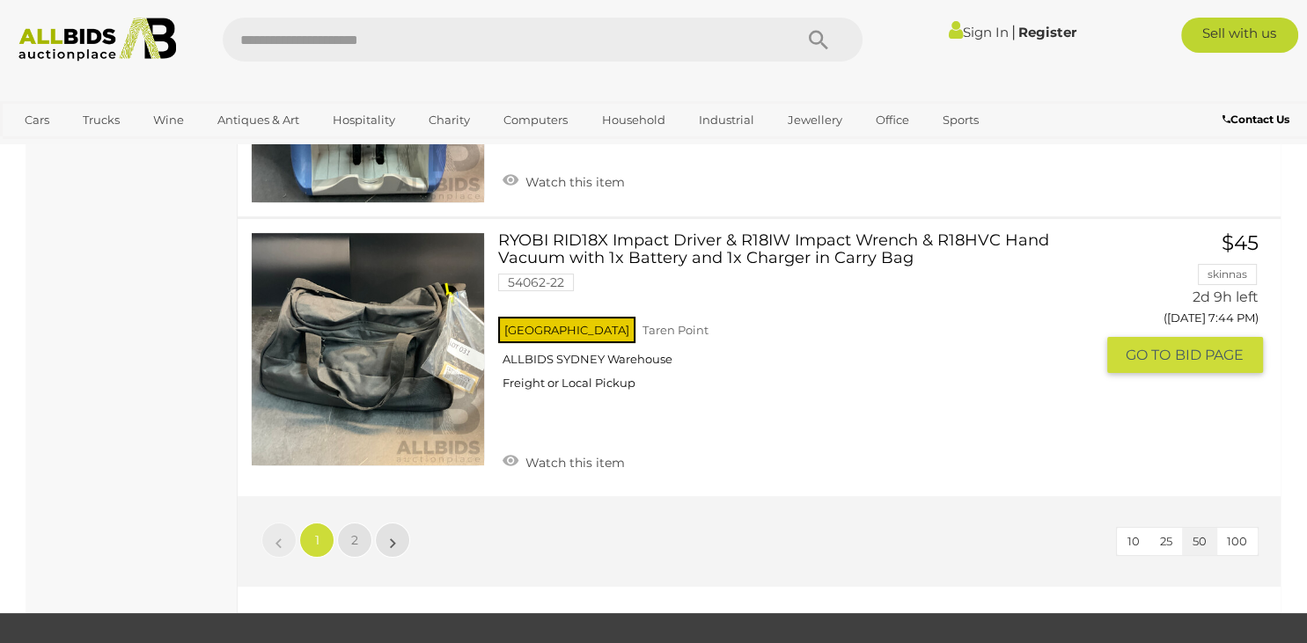
scroll to position [13285, 0]
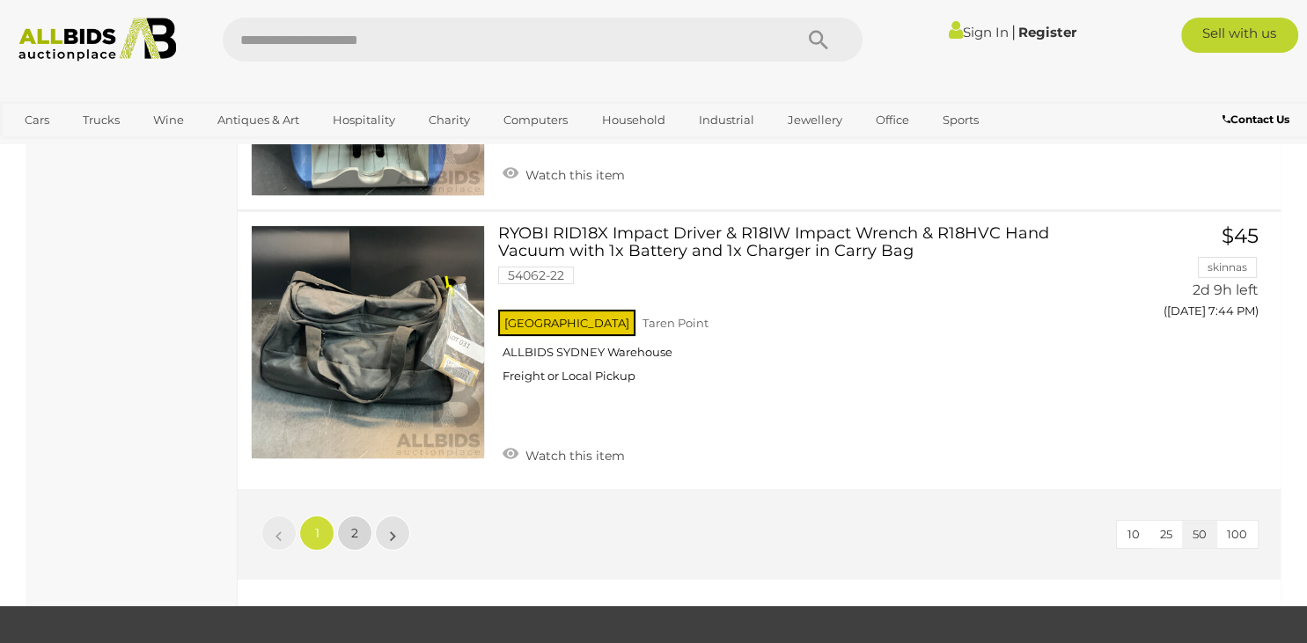
click at [364, 516] on link "2" at bounding box center [354, 533] width 35 height 35
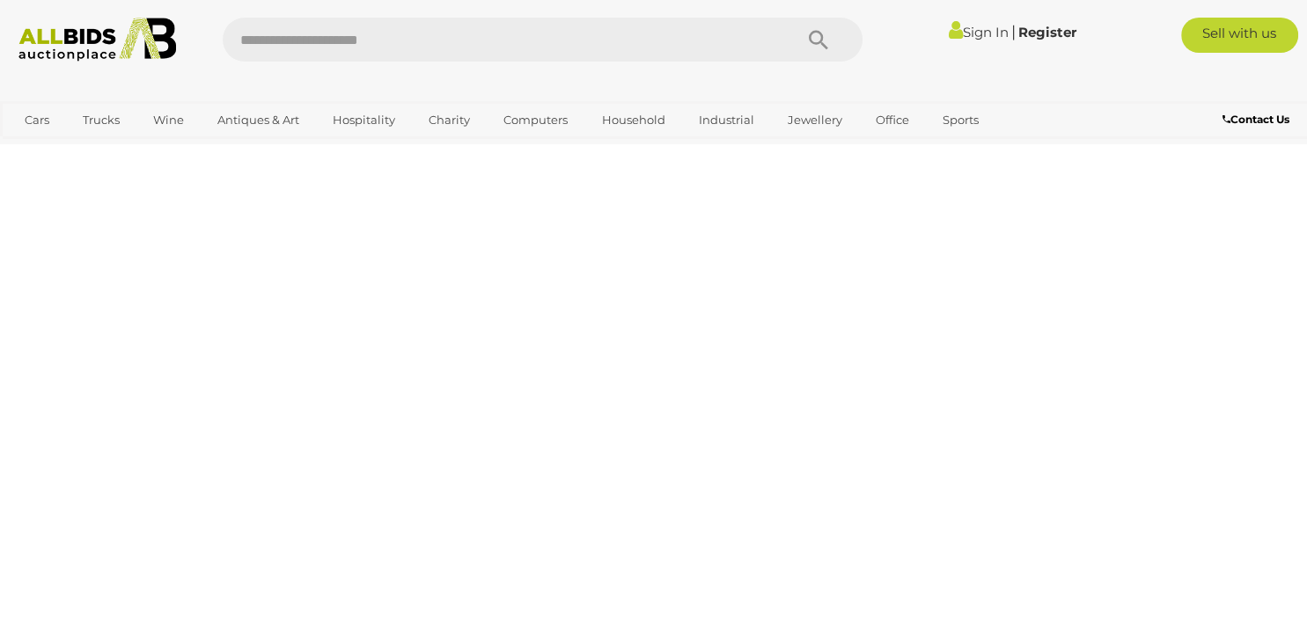
scroll to position [271, 0]
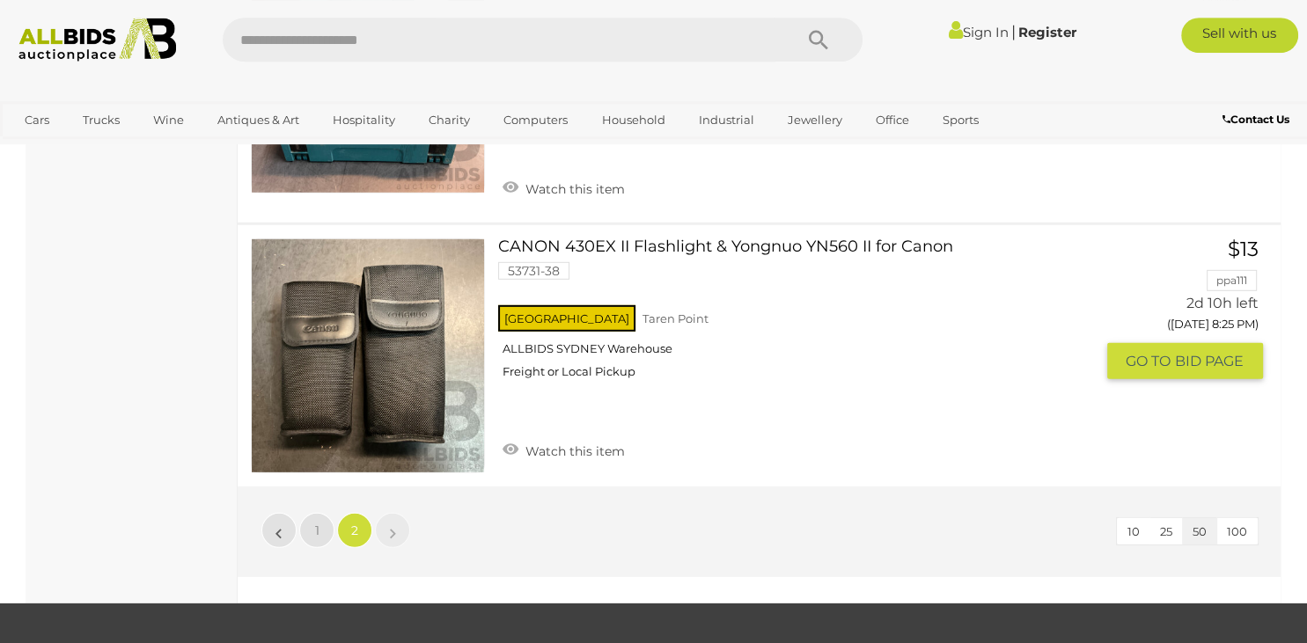
scroll to position [11606, 0]
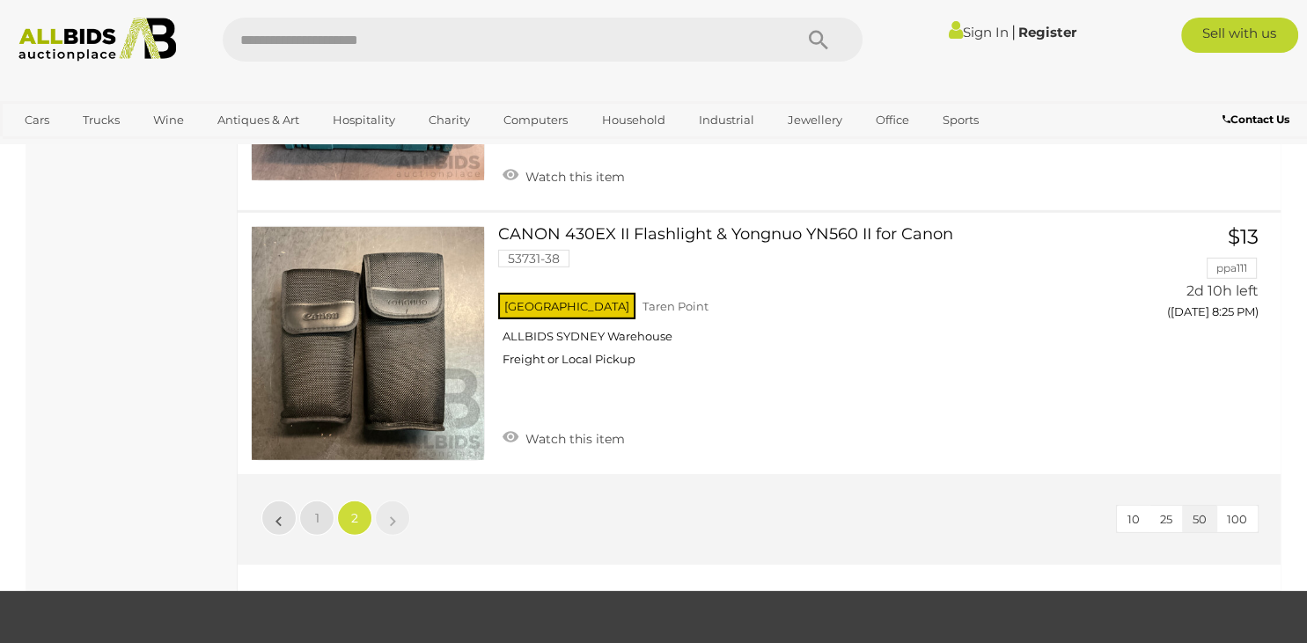
click at [399, 501] on link "»" at bounding box center [392, 518] width 35 height 35
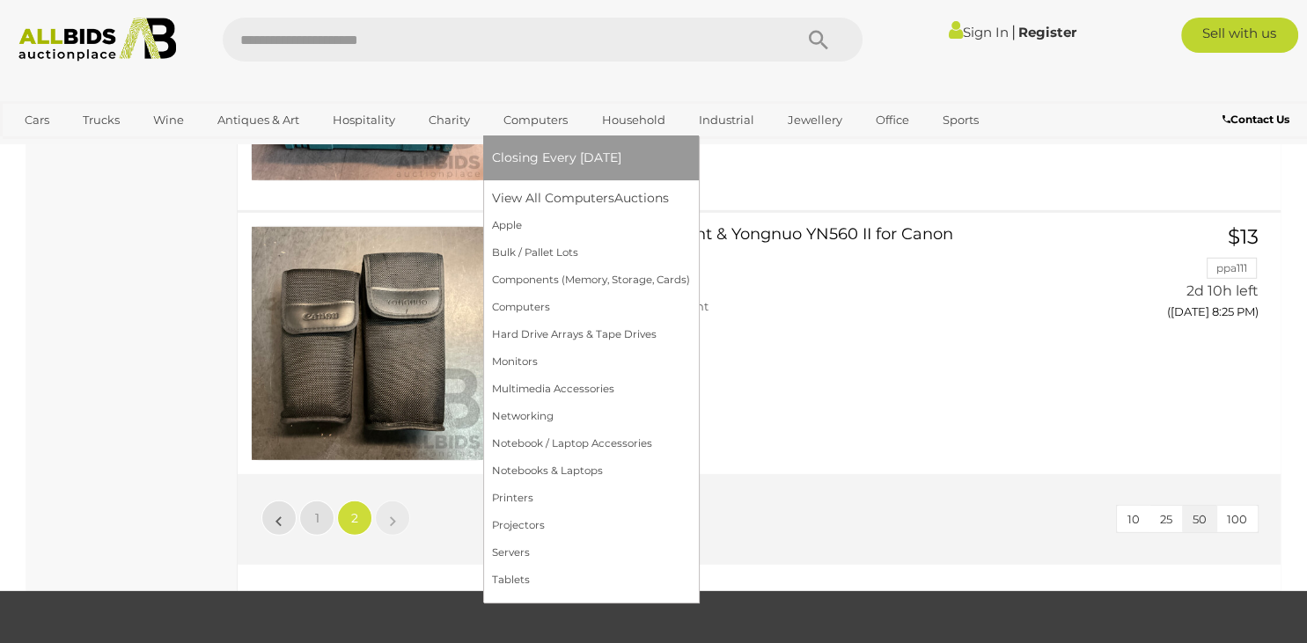
click at [550, 157] on span "Closing Every [DATE]" at bounding box center [556, 158] width 129 height 16
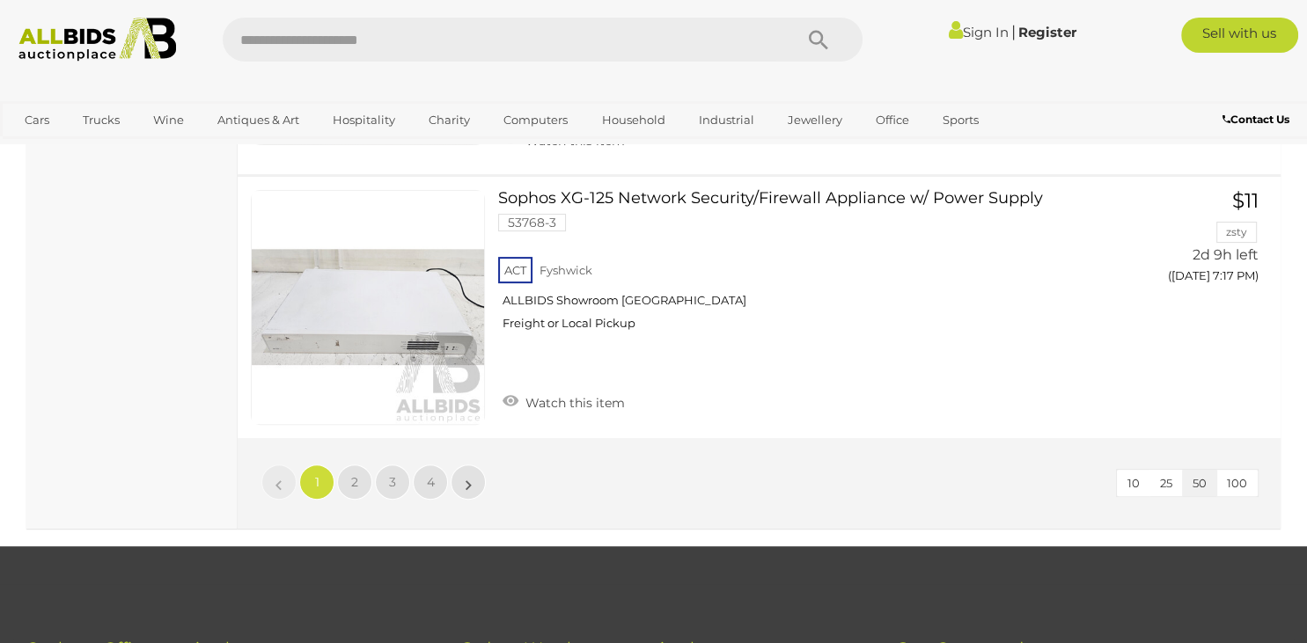
scroll to position [13564, 0]
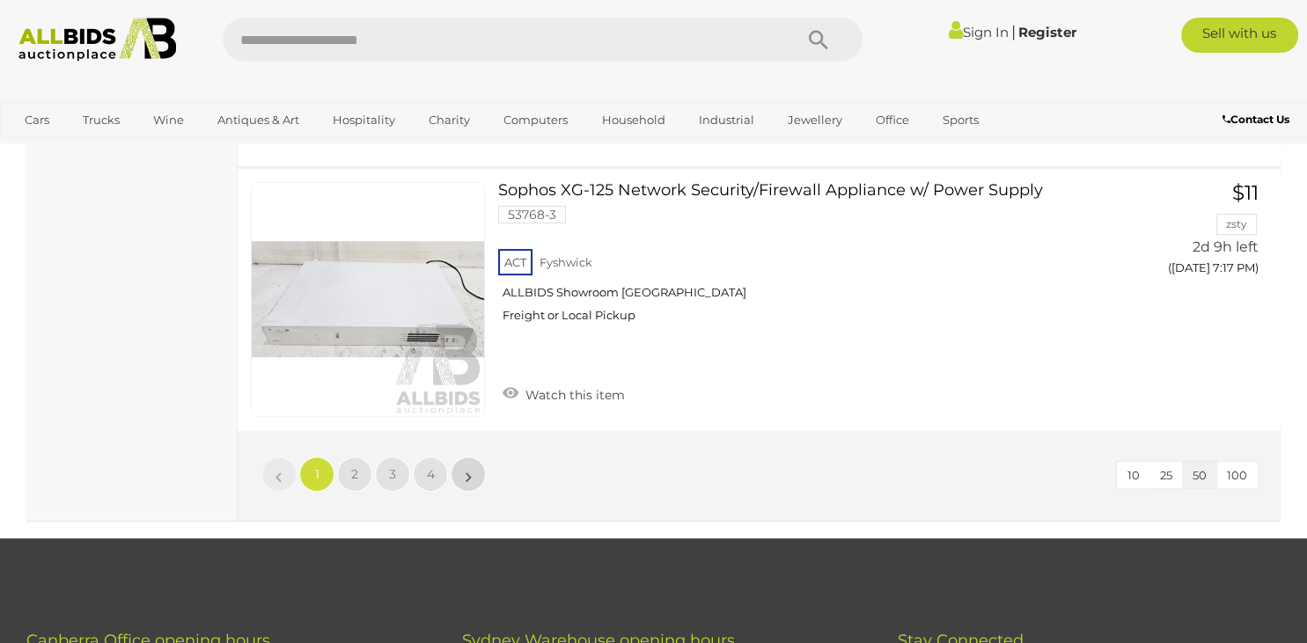
click at [468, 457] on li "»" at bounding box center [468, 474] width 34 height 35
click at [354, 466] on span "2" at bounding box center [354, 474] width 7 height 16
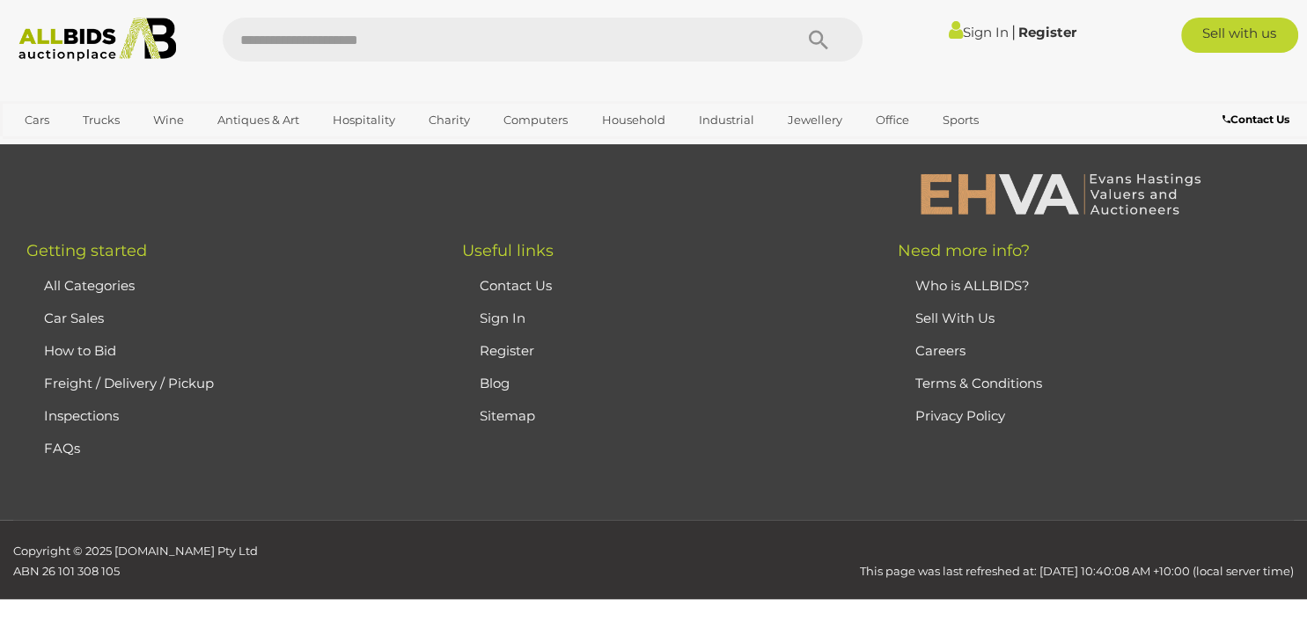
scroll to position [296, 0]
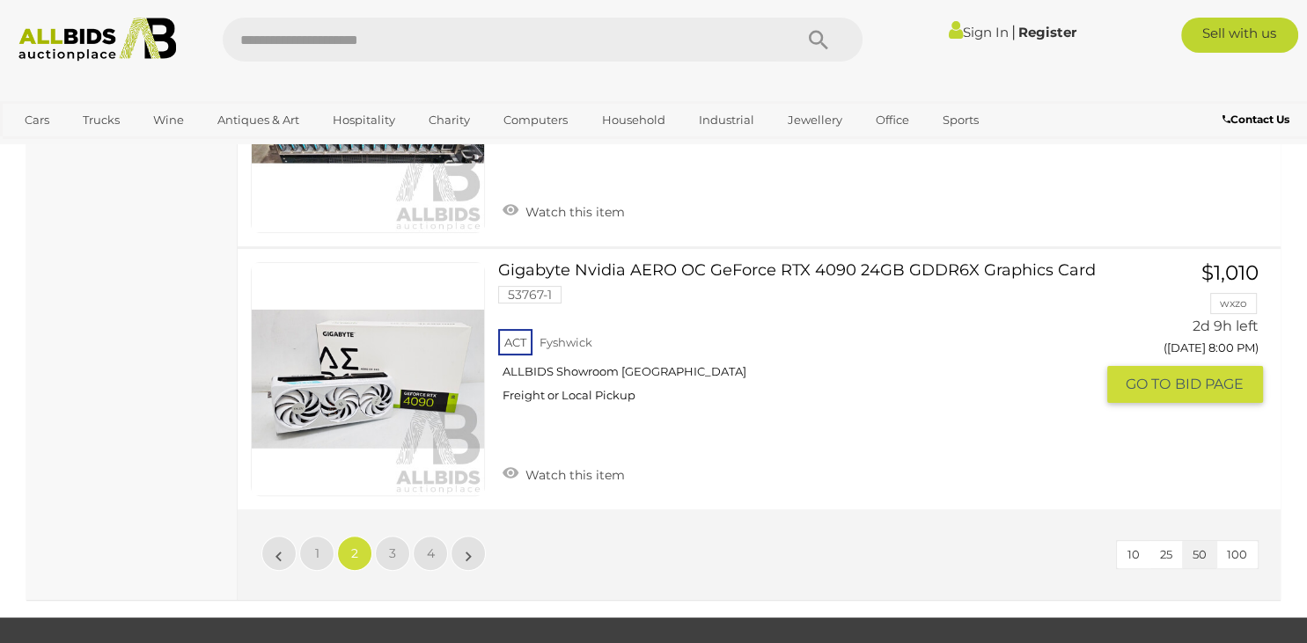
scroll to position [13396, 0]
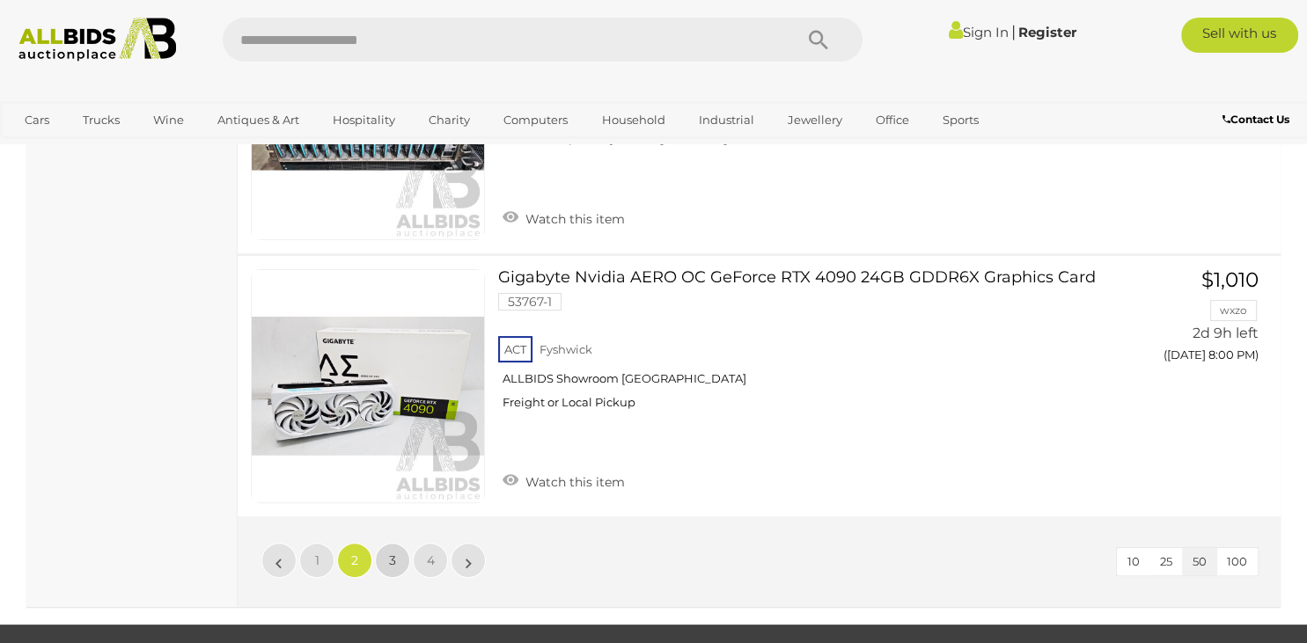
click at [392, 553] on span "3" at bounding box center [392, 561] width 7 height 16
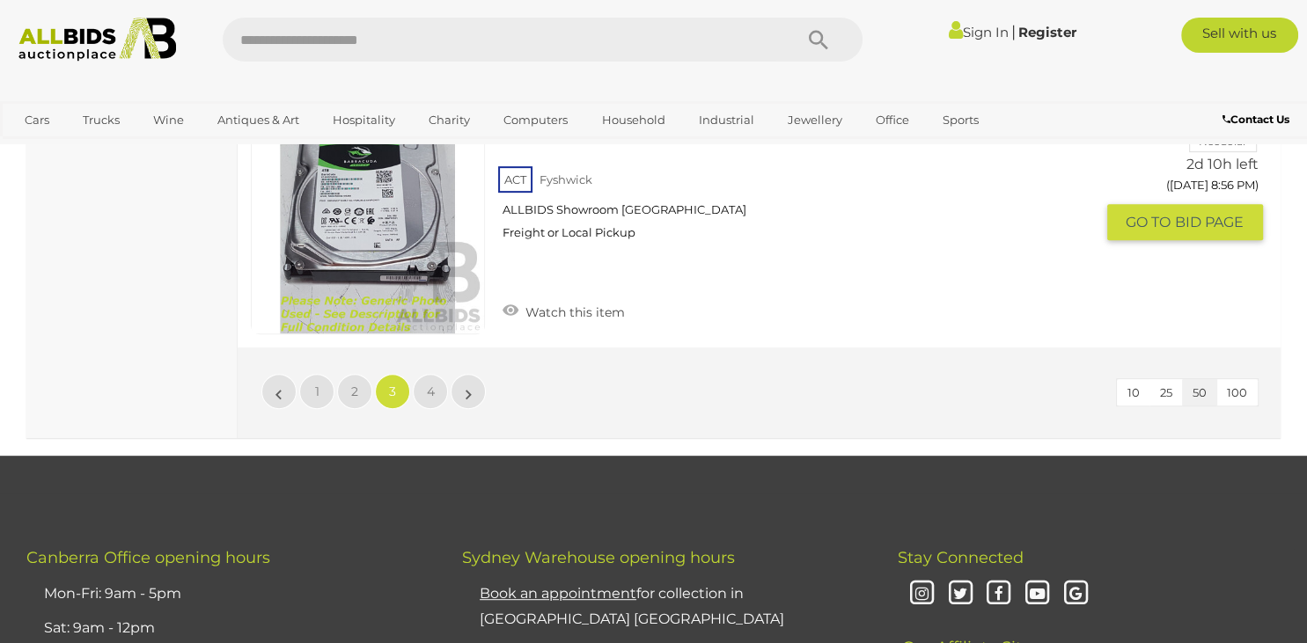
scroll to position [13768, 0]
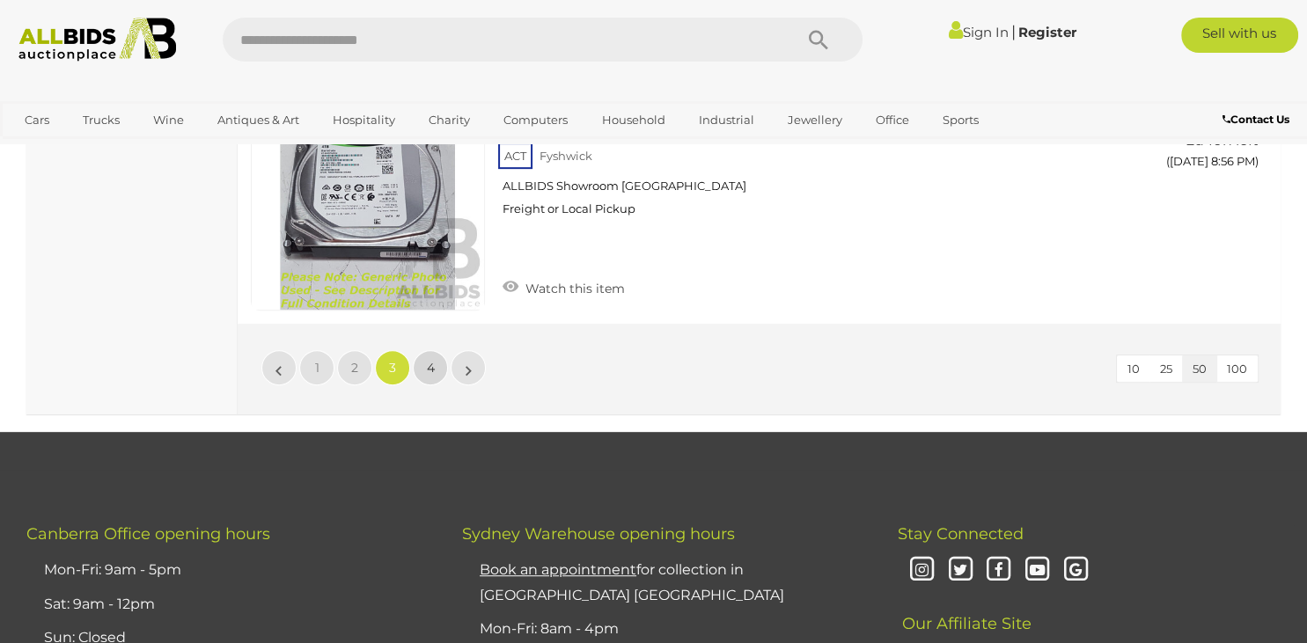
click at [431, 360] on span "4" at bounding box center [431, 368] width 8 height 16
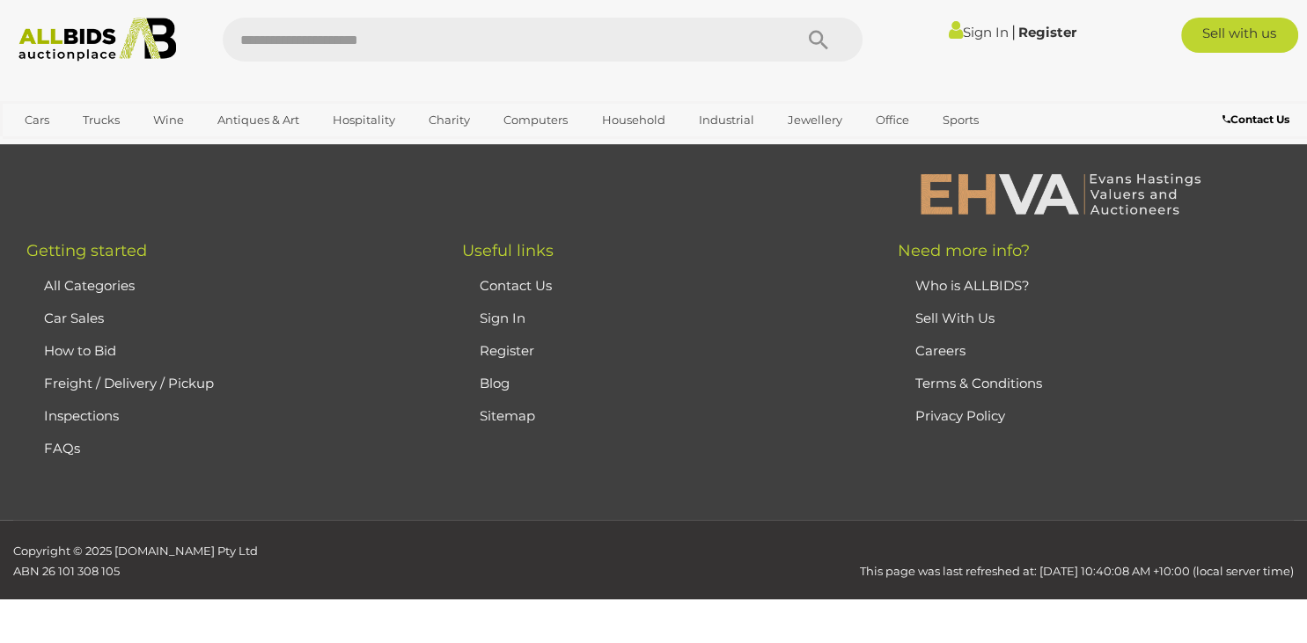
scroll to position [296, 0]
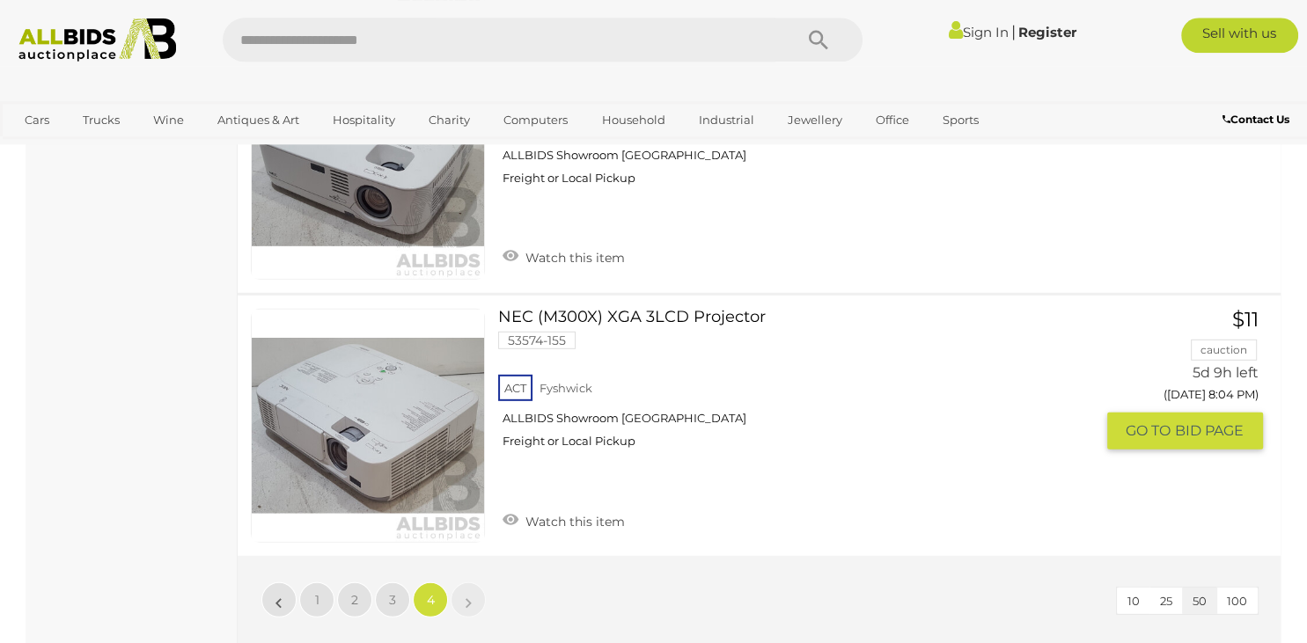
scroll to position [5128, 0]
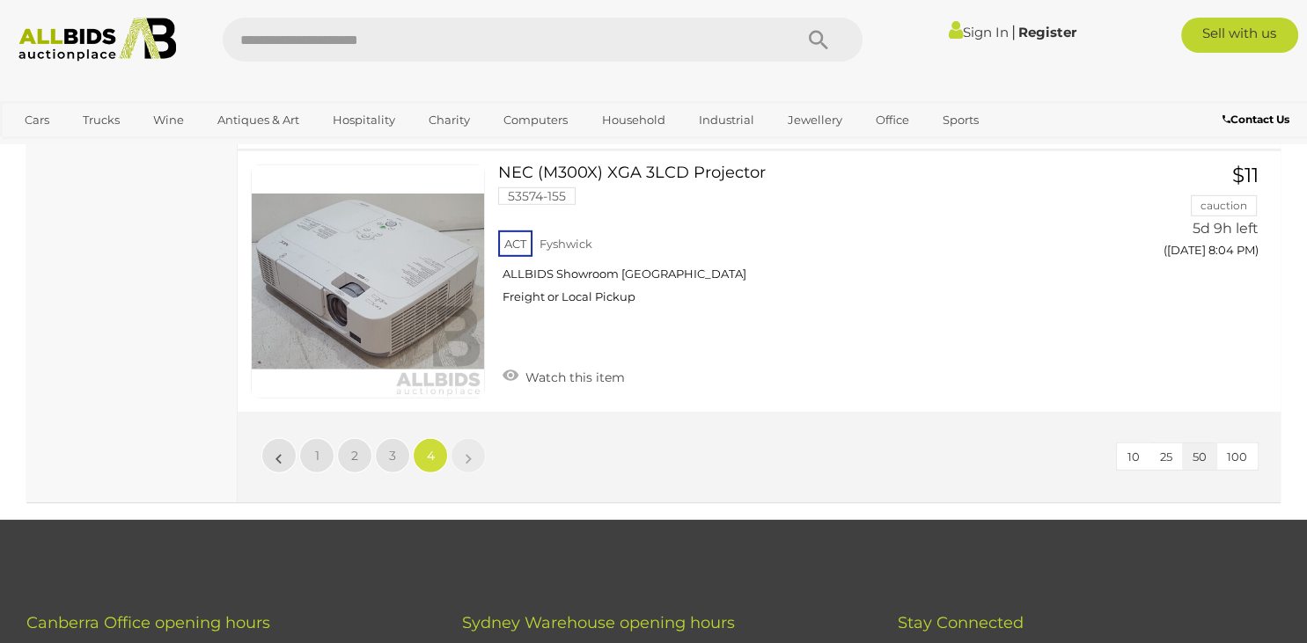
click at [469, 451] on li "»" at bounding box center [468, 455] width 34 height 35
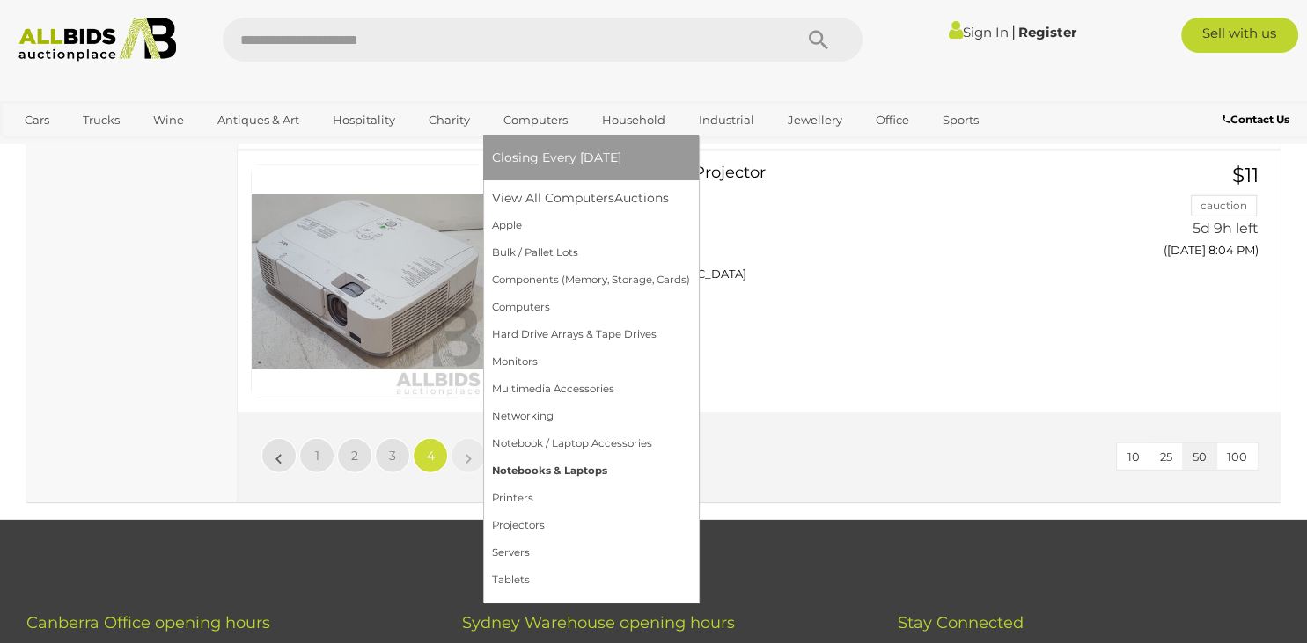
click at [530, 469] on link "Notebooks & Laptops" at bounding box center [591, 470] width 198 height 27
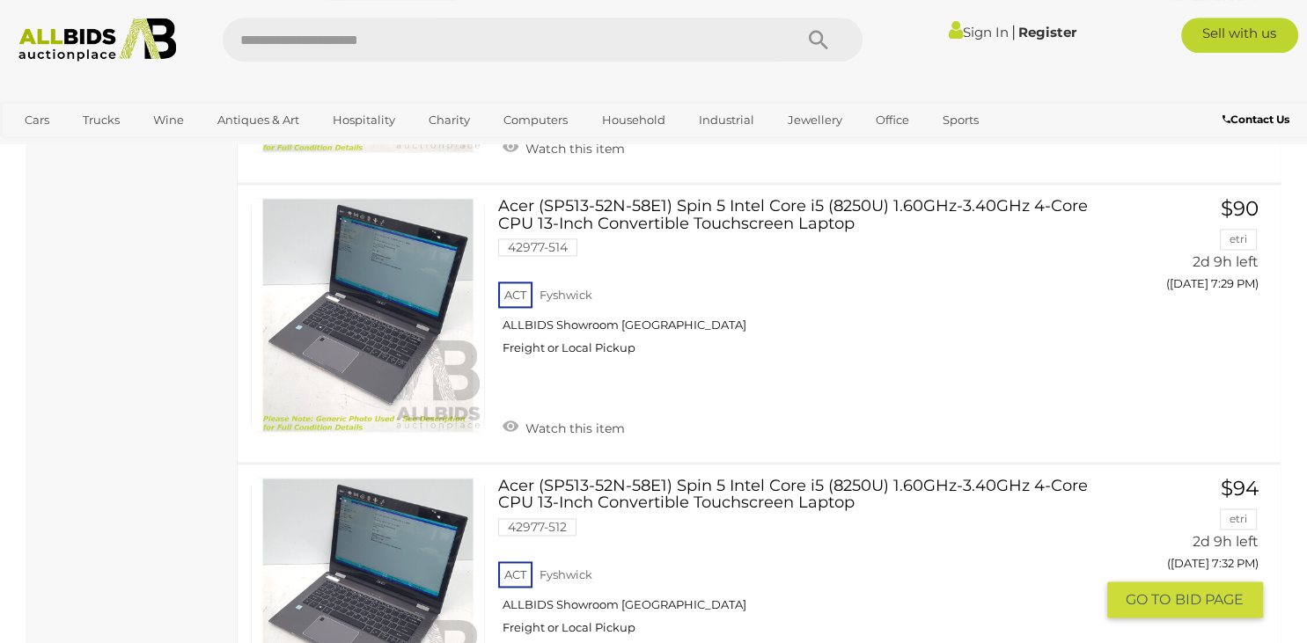
scroll to position [2415, 0]
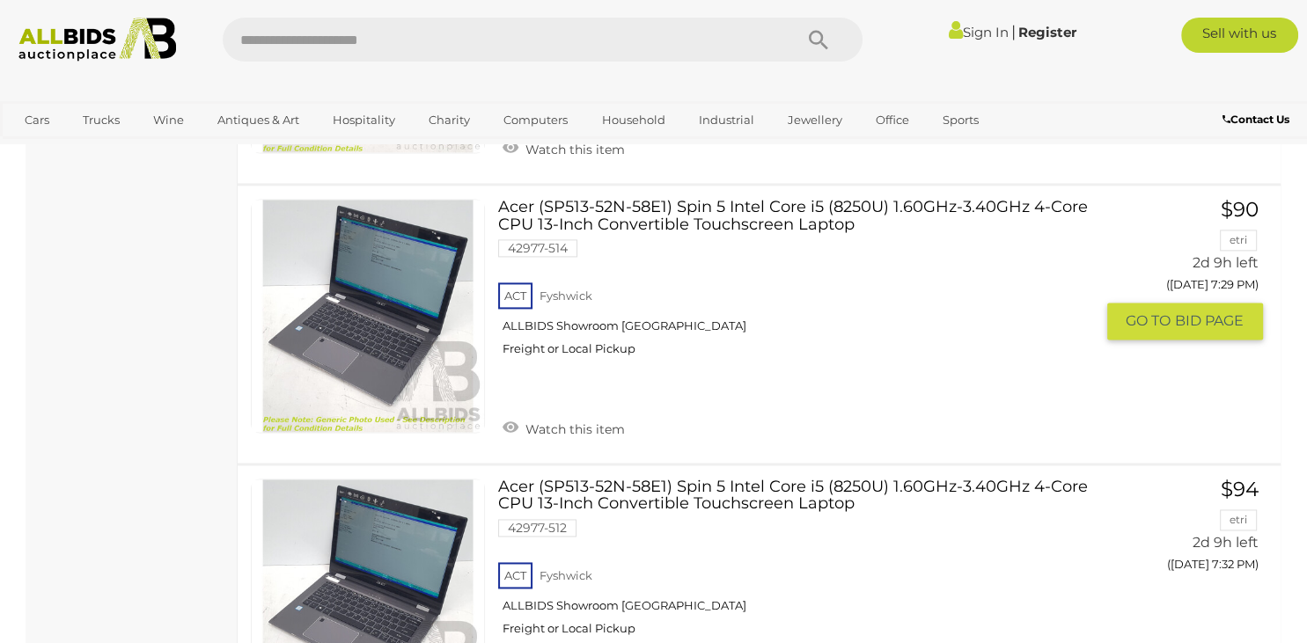
click at [762, 202] on link "Acer (SP513-52N-58E1) Spin 5 Intel Core i5 (8250U) 1.60GHz-3.40GHz 4-Core CPU 1…" at bounding box center [802, 285] width 582 height 172
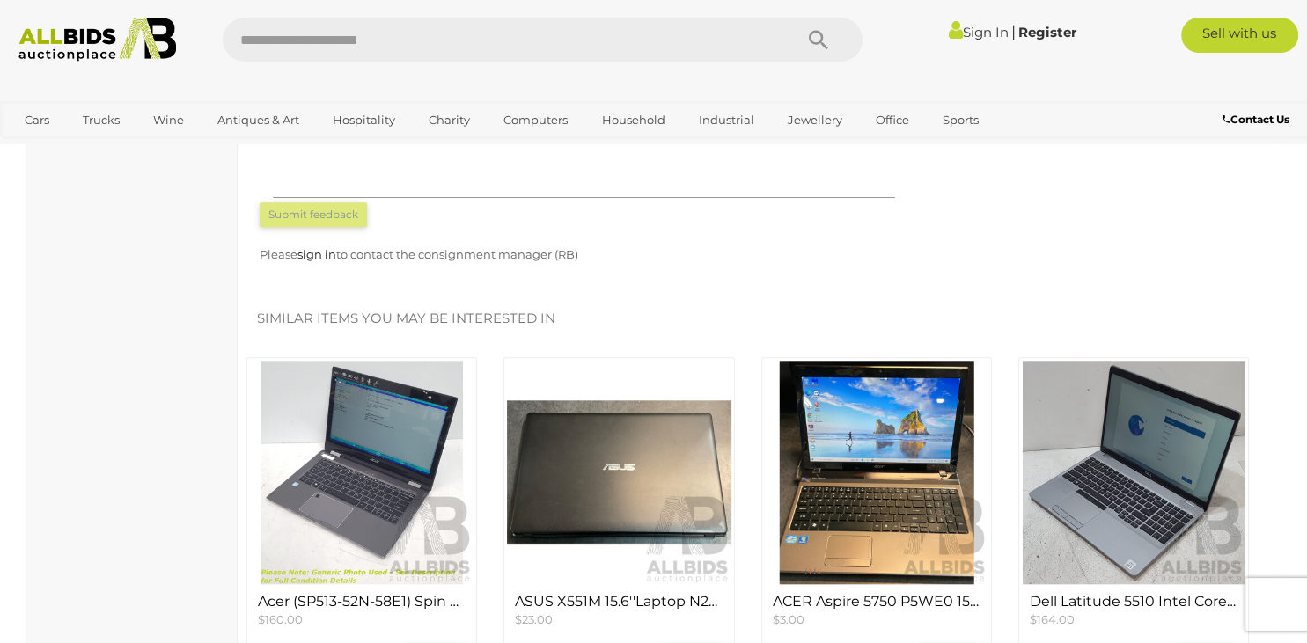
scroll to position [1579, 0]
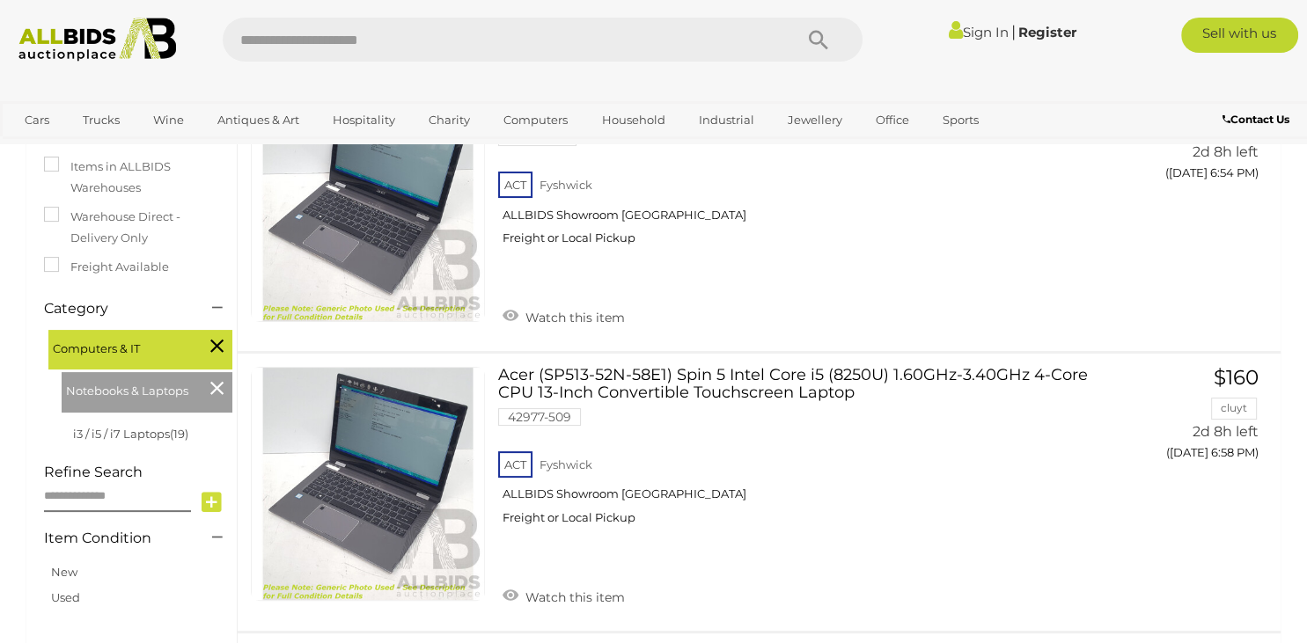
scroll to position [371, 0]
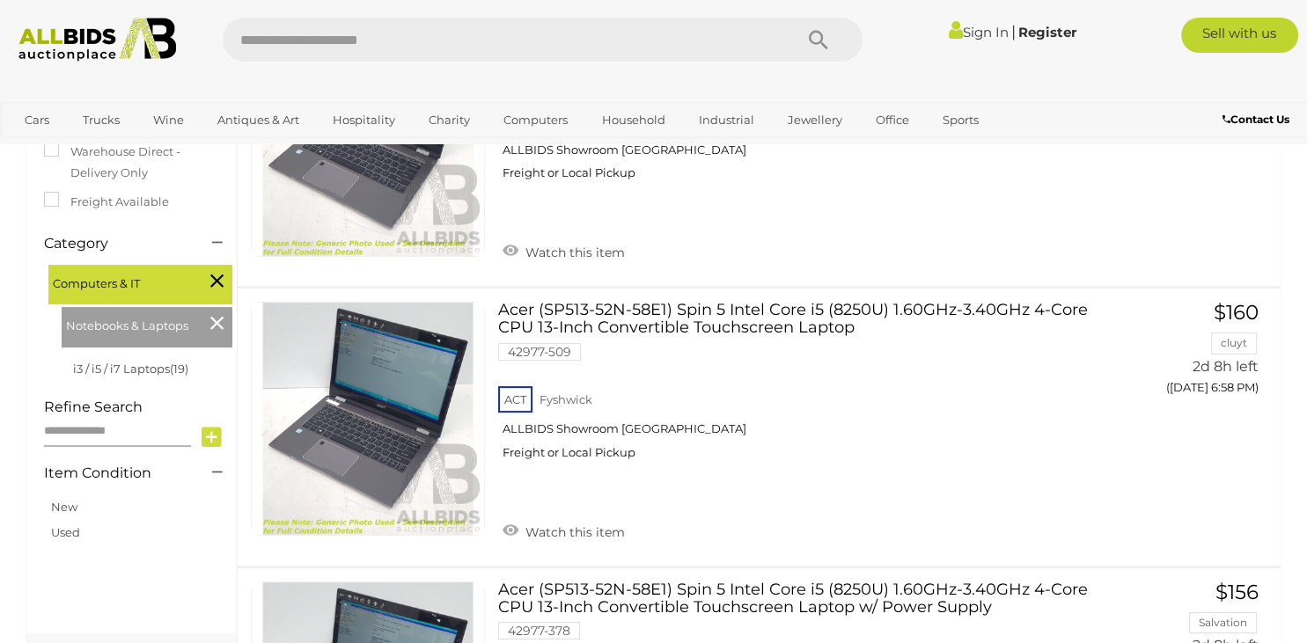
click at [75, 433] on input "text" at bounding box center [117, 431] width 147 height 31
type input "**"
click at [209, 436] on icon at bounding box center [211, 437] width 20 height 26
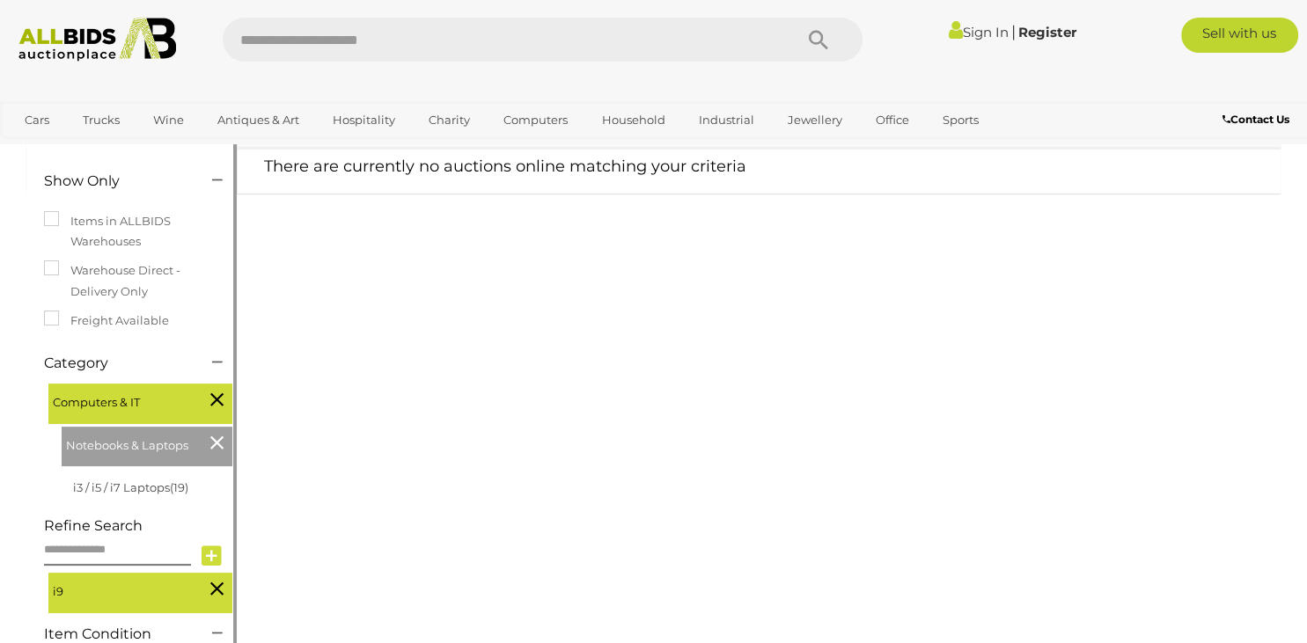
click at [216, 589] on icon at bounding box center [216, 588] width 13 height 23
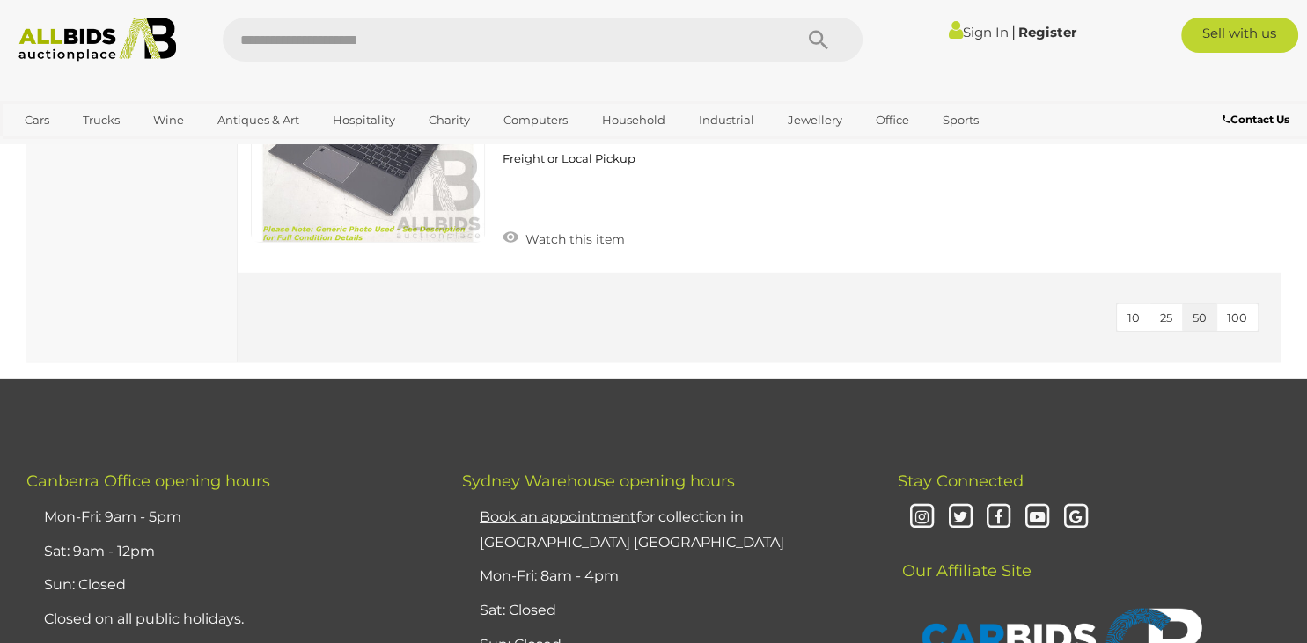
scroll to position [5012, 0]
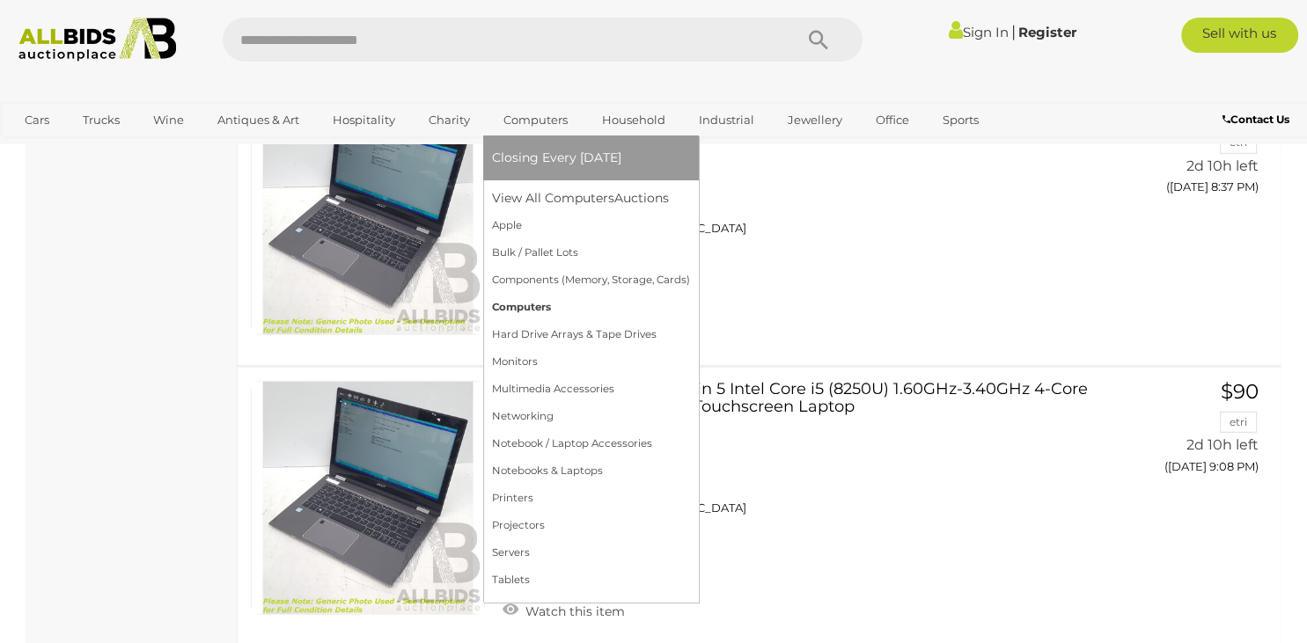
click at [523, 306] on link "Computers" at bounding box center [591, 307] width 198 height 27
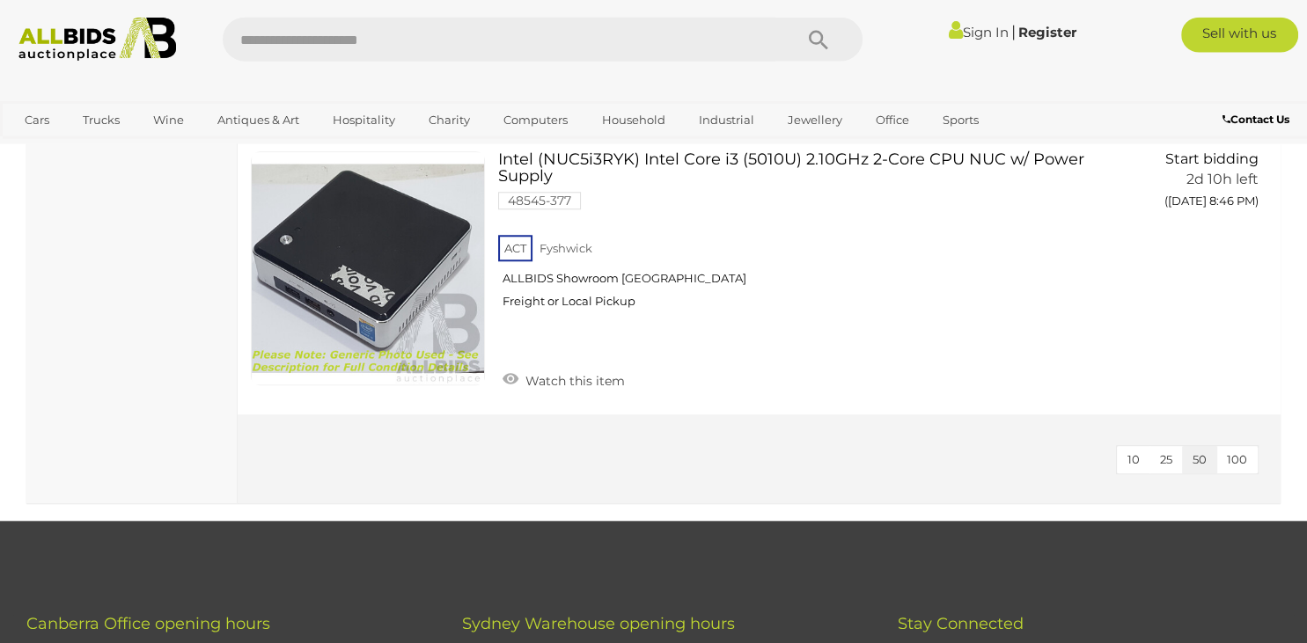
scroll to position [8083, 0]
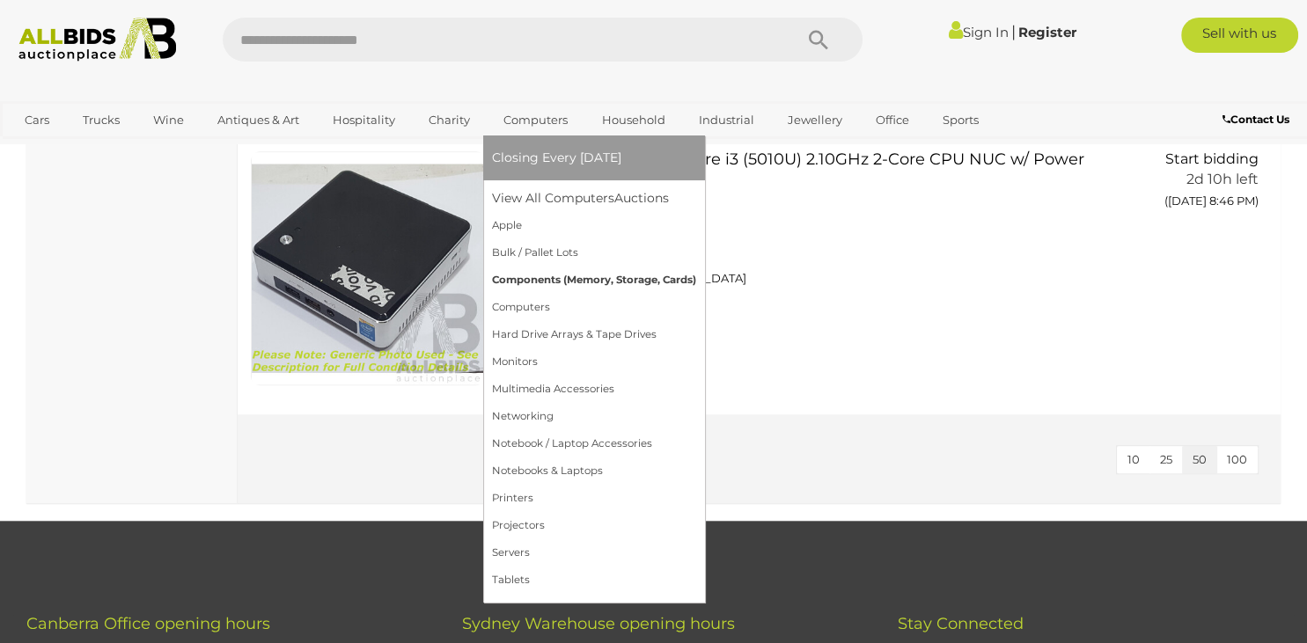
click at [526, 276] on link "Components (Memory, Storage, Cards)" at bounding box center [594, 280] width 204 height 27
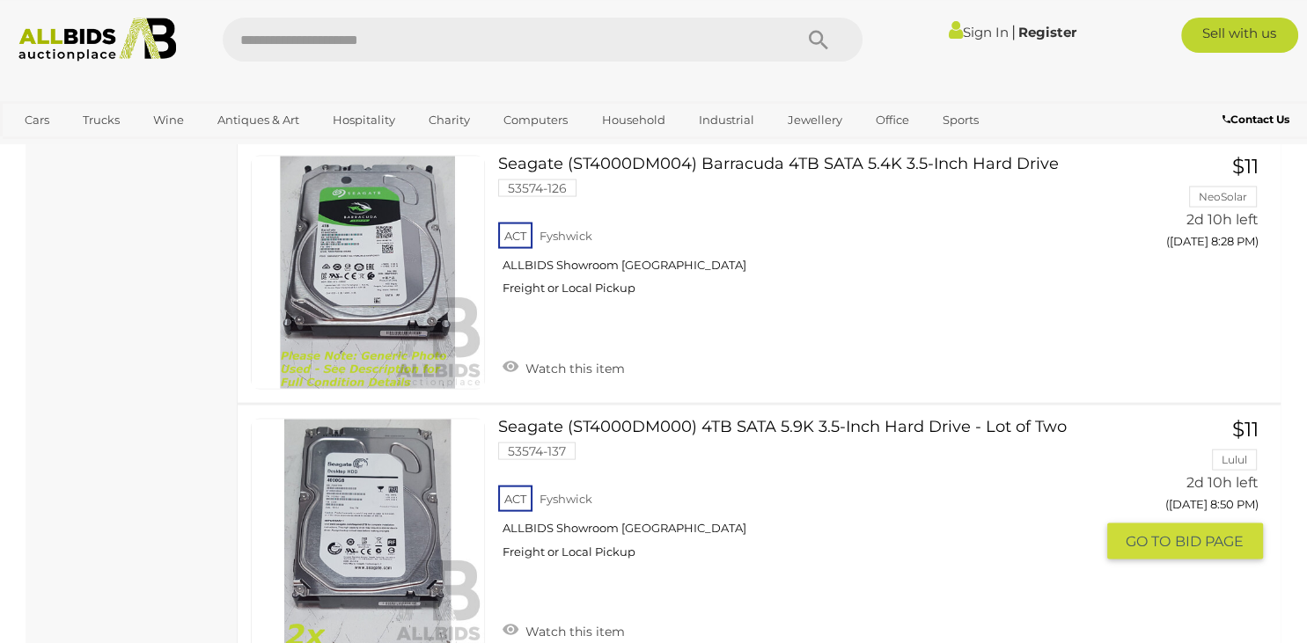
scroll to position [3437, 0]
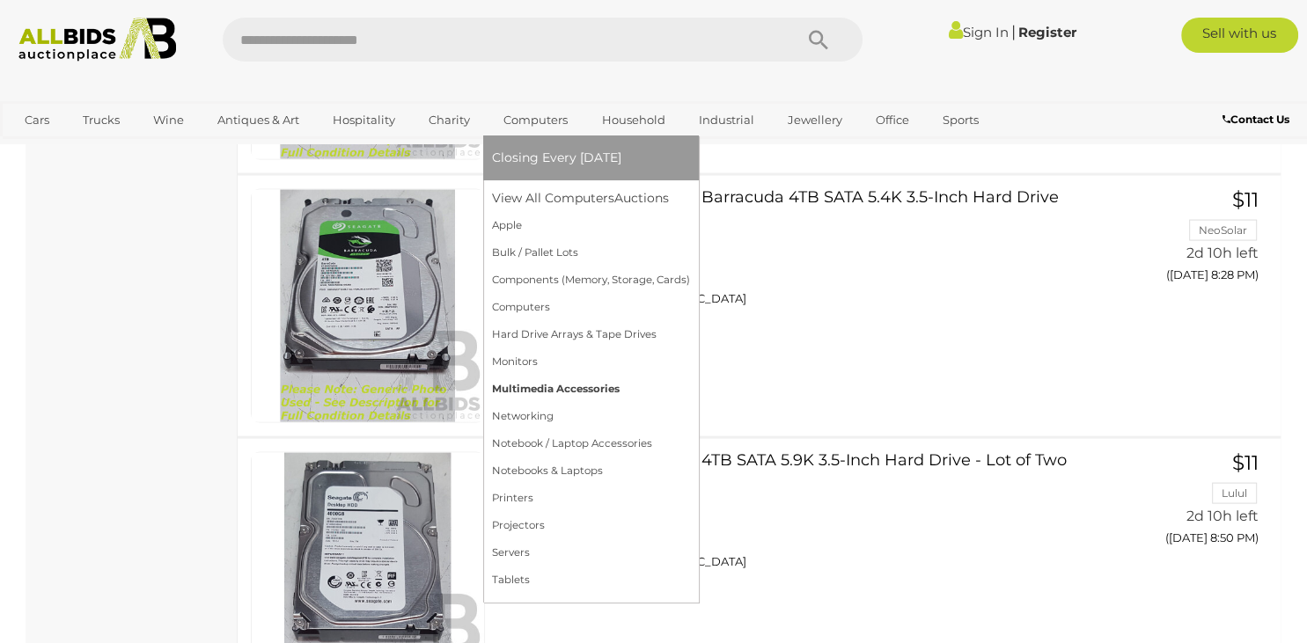
click at [556, 388] on link "Multimedia Accessories" at bounding box center [591, 389] width 198 height 27
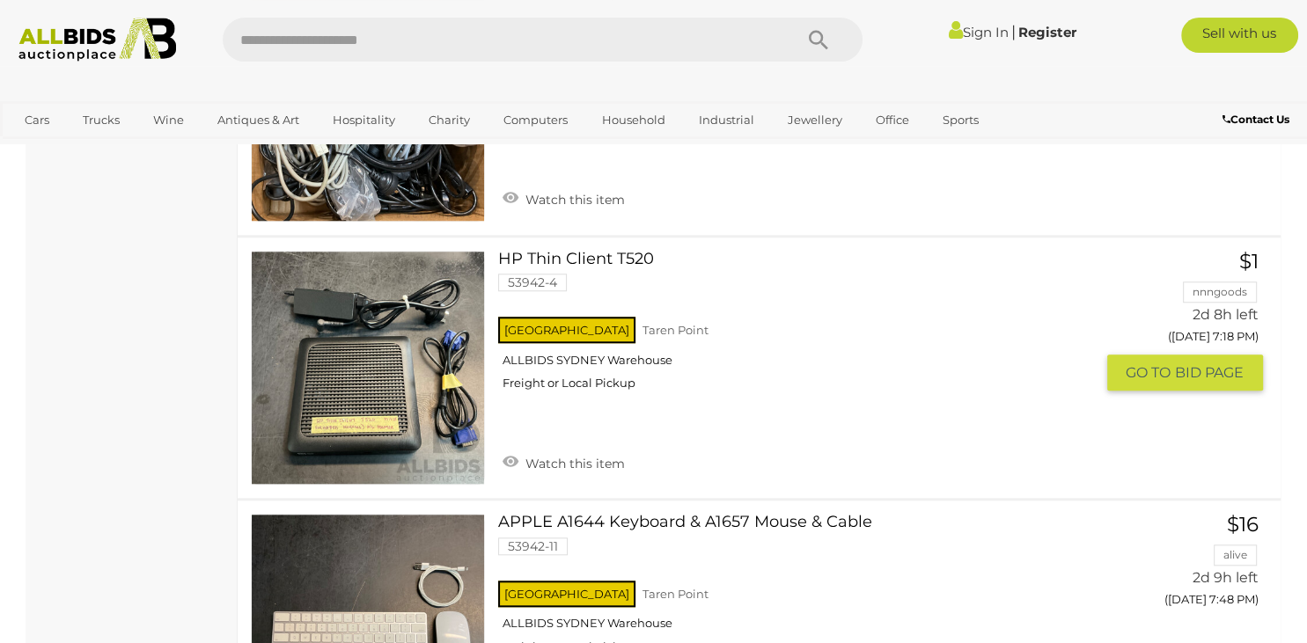
scroll to position [1486, 0]
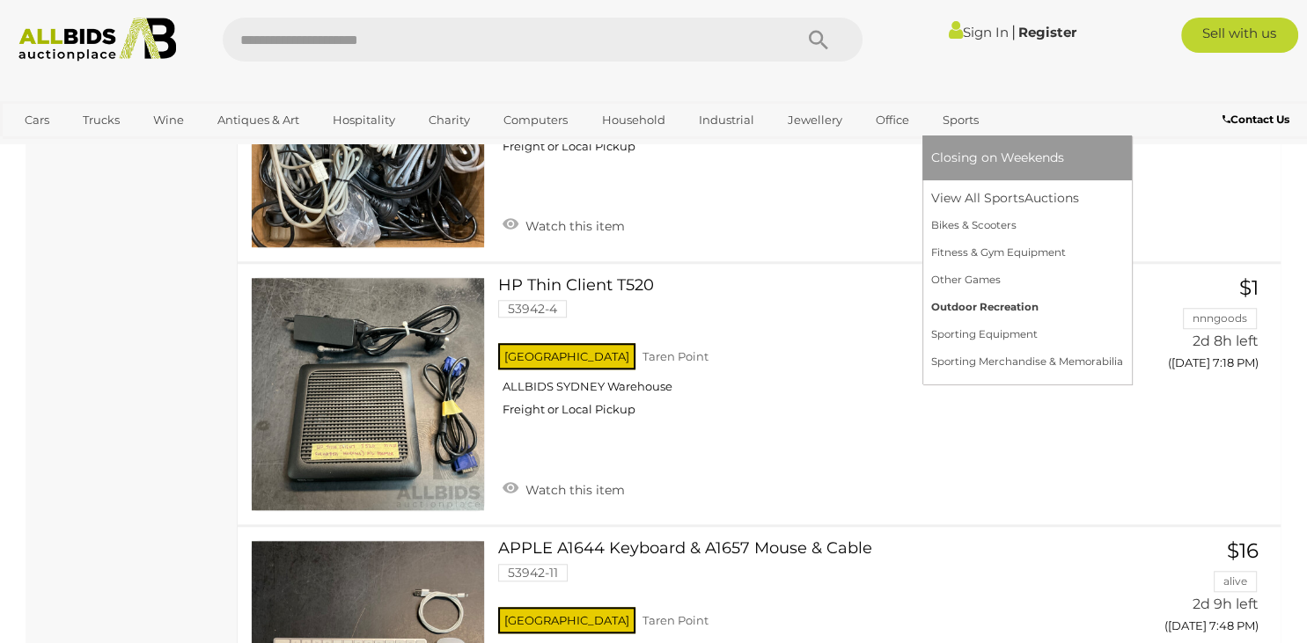
click at [978, 304] on link "Outdoor Recreation" at bounding box center [1027, 307] width 192 height 27
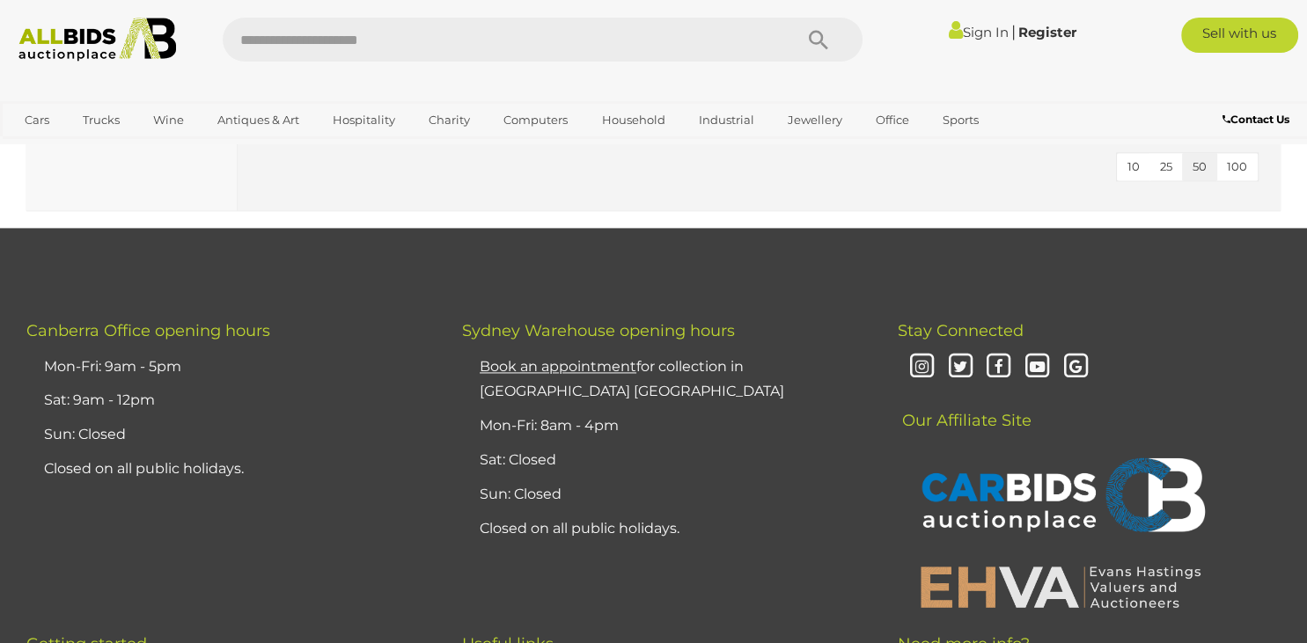
scroll to position [1951, 0]
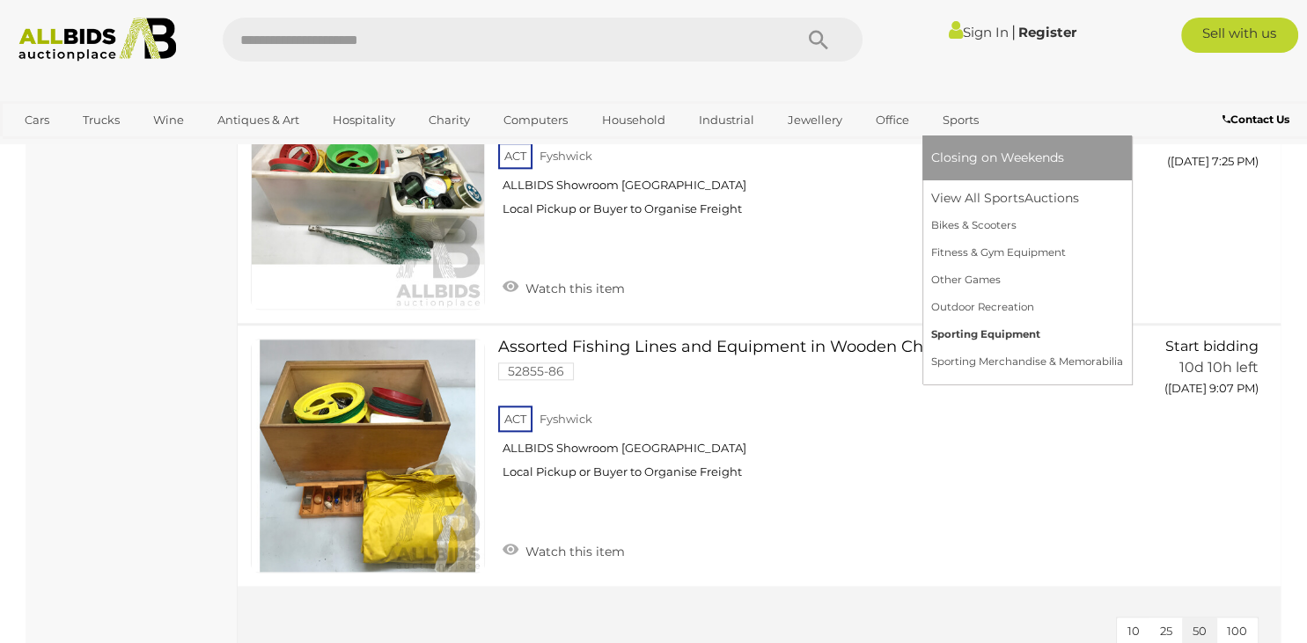
click at [966, 333] on link "Sporting Equipment" at bounding box center [1027, 334] width 192 height 27
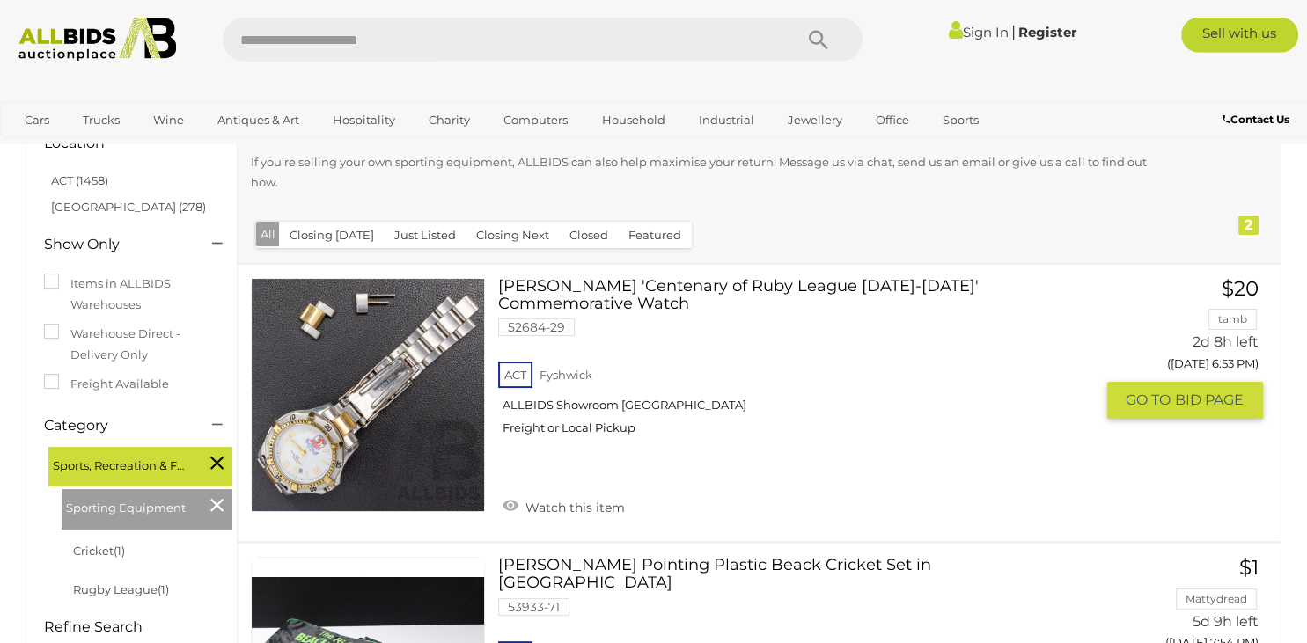
scroll to position [186, 0]
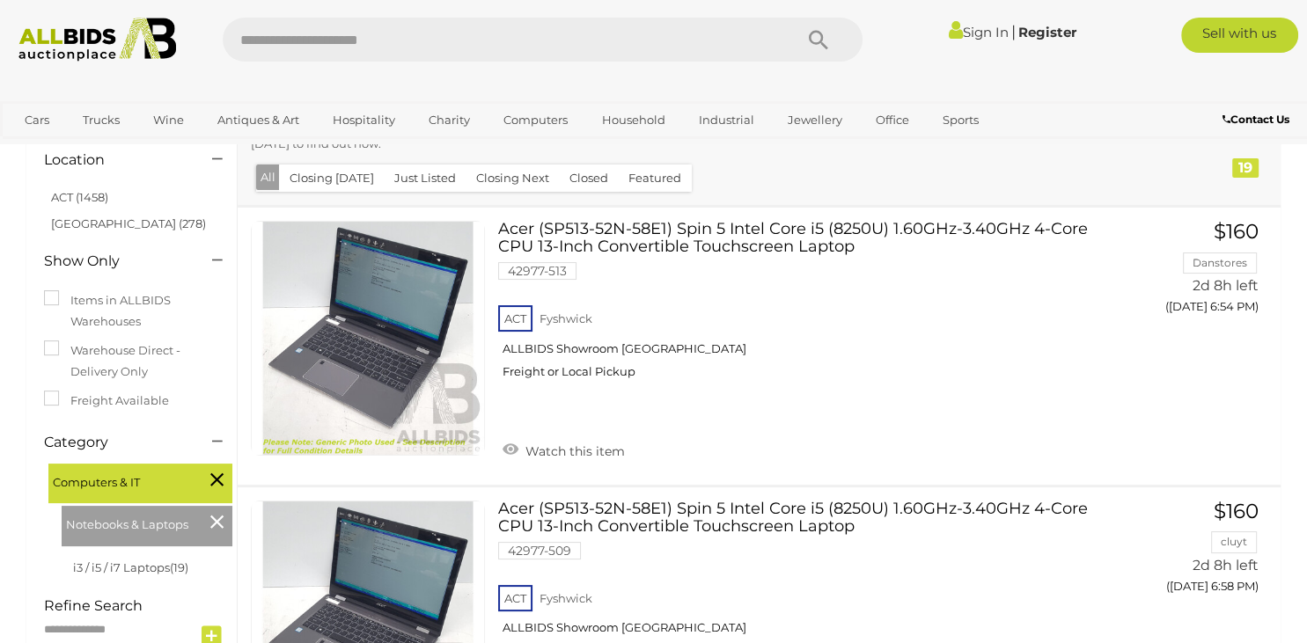
scroll to position [201, 0]
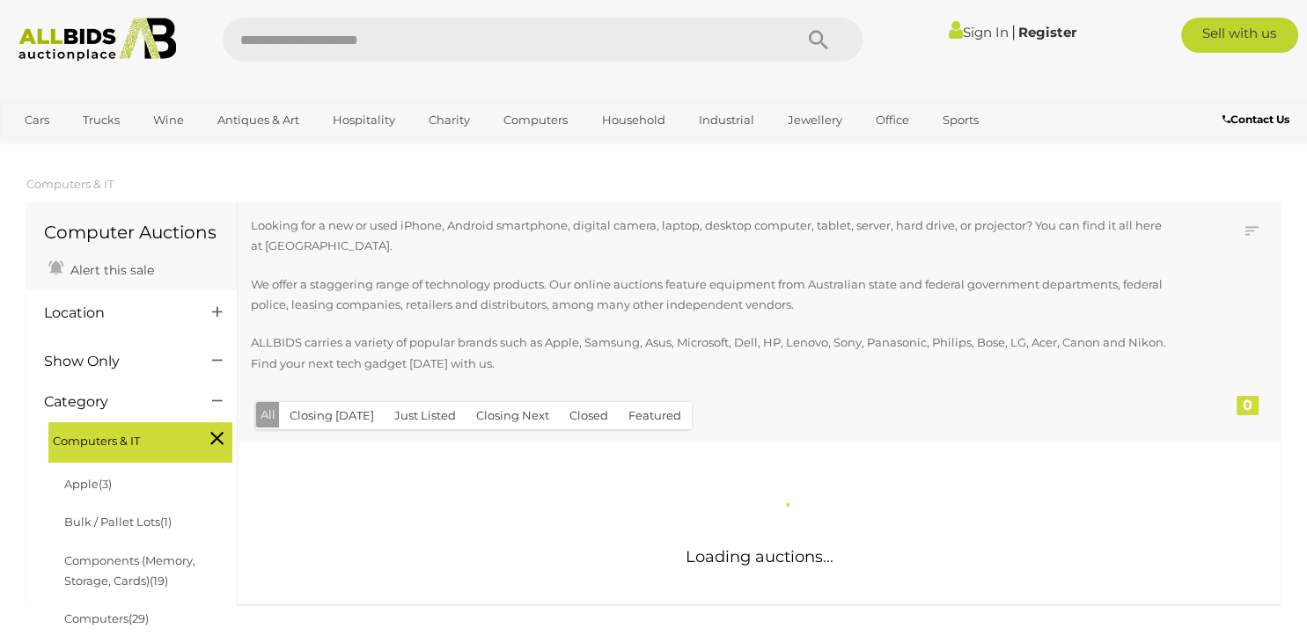
scroll to position [296, 0]
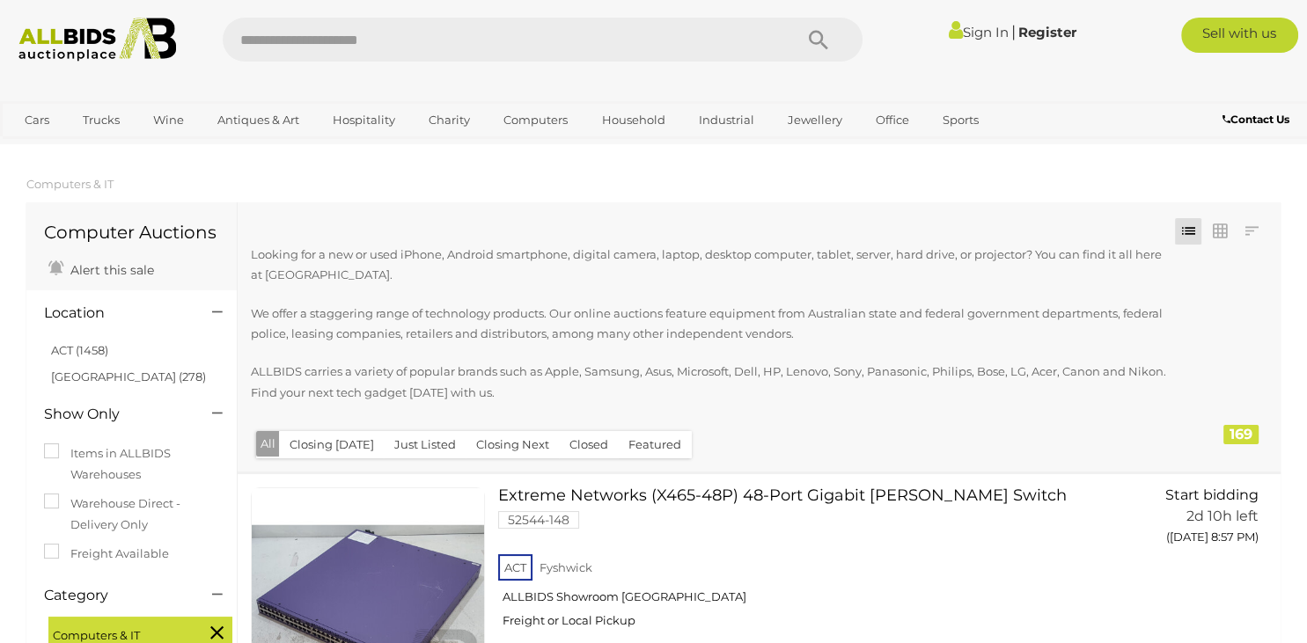
scroll to position [296, 0]
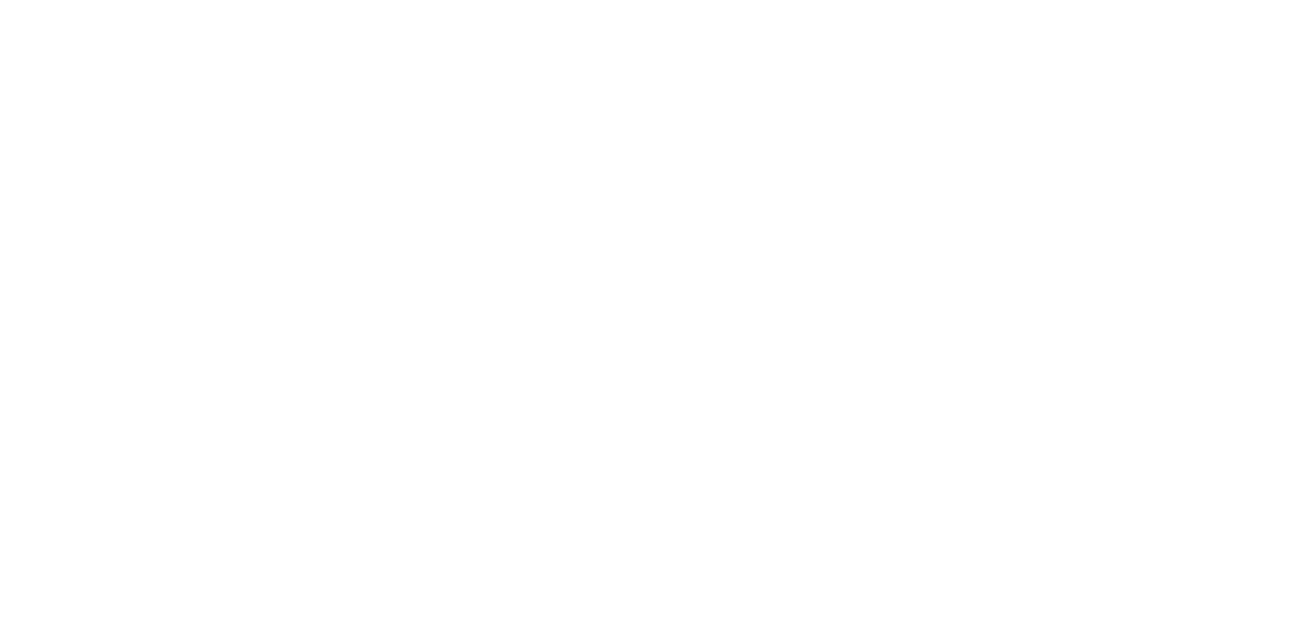
scroll to position [271, 0]
